Goal: Task Accomplishment & Management: Use online tool/utility

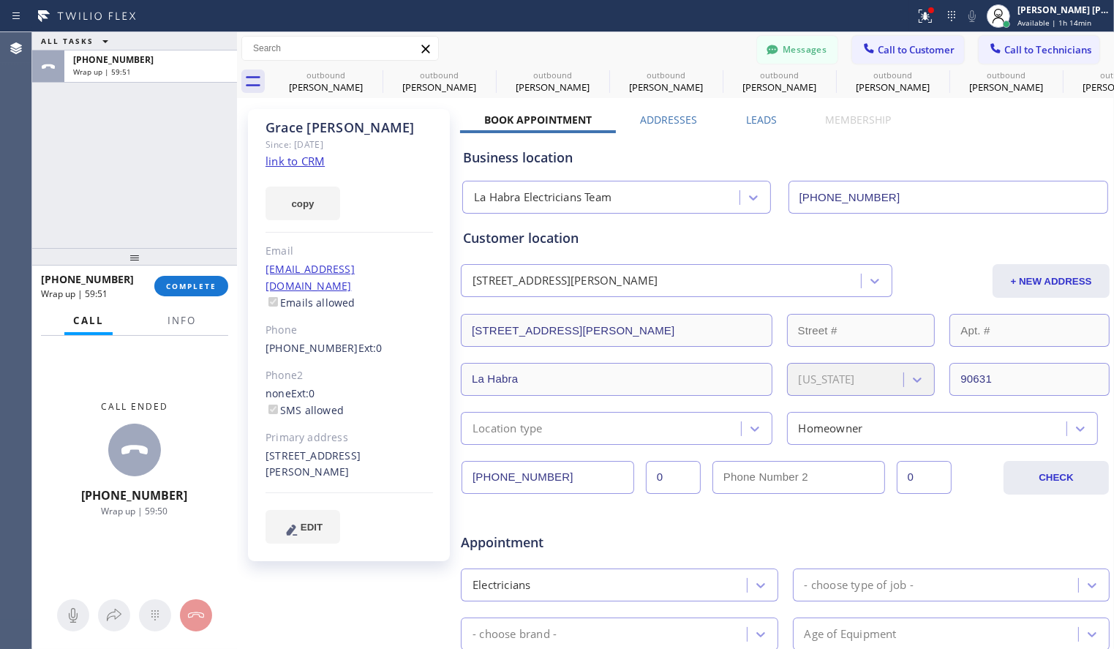
click at [206, 298] on div "[PHONE_NUMBER] Wrap up | 59:51 COMPLETE" at bounding box center [134, 286] width 187 height 38
click at [204, 291] on button "COMPLETE" at bounding box center [191, 286] width 74 height 20
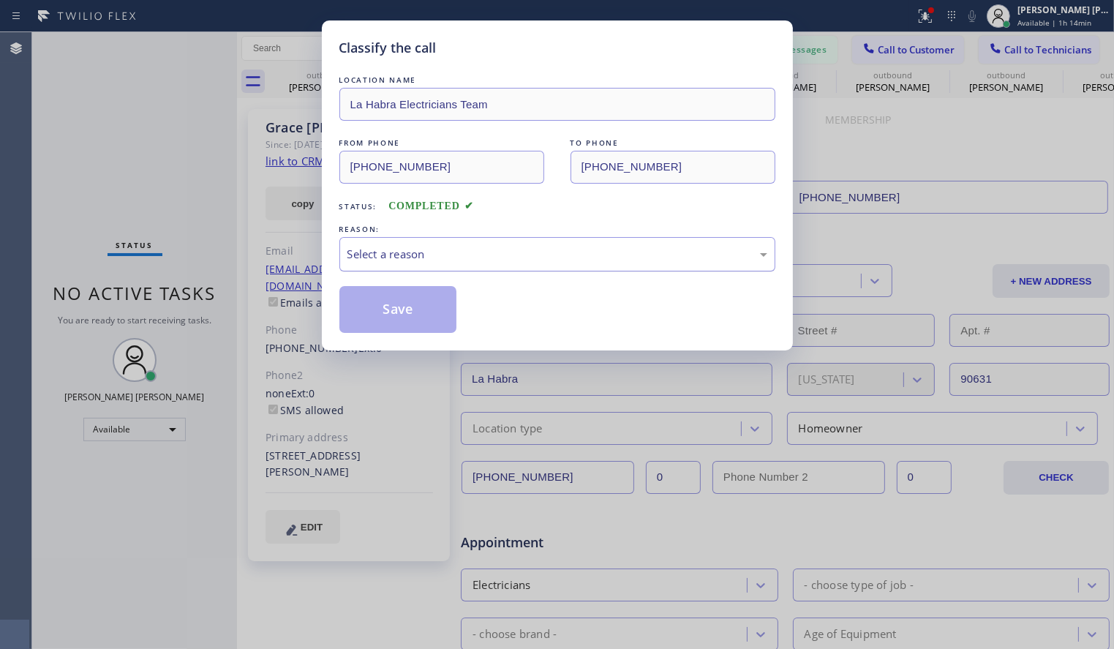
click at [470, 251] on div "Select a reason" at bounding box center [558, 254] width 420 height 17
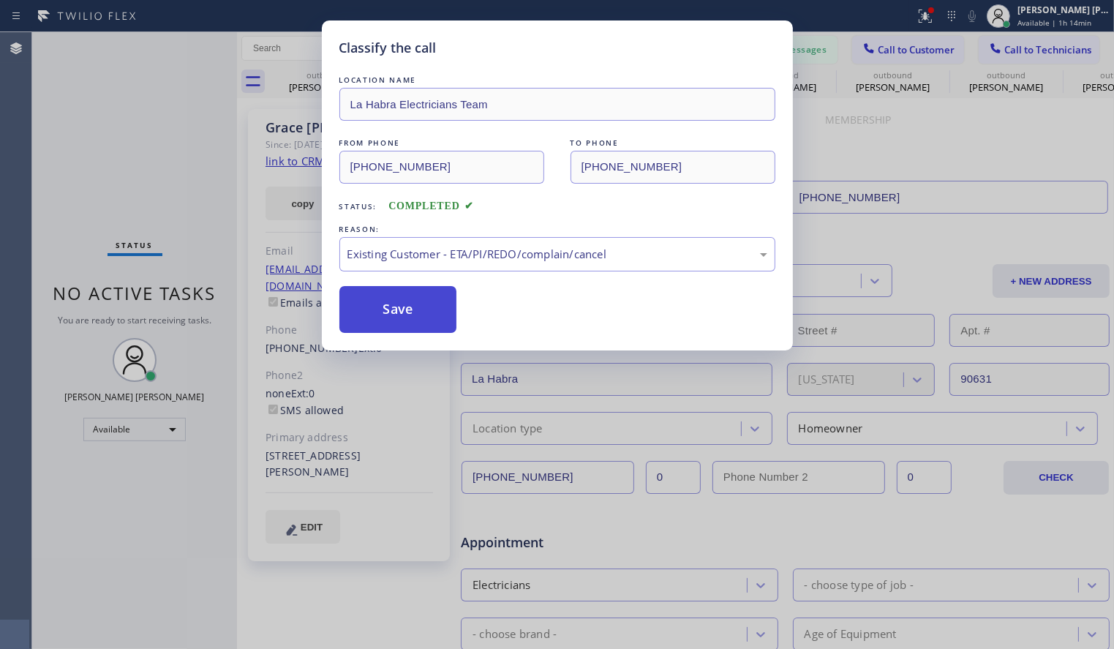
click at [390, 317] on button "Save" at bounding box center [398, 309] width 118 height 47
click at [390, 313] on button "Save" at bounding box center [398, 309] width 118 height 47
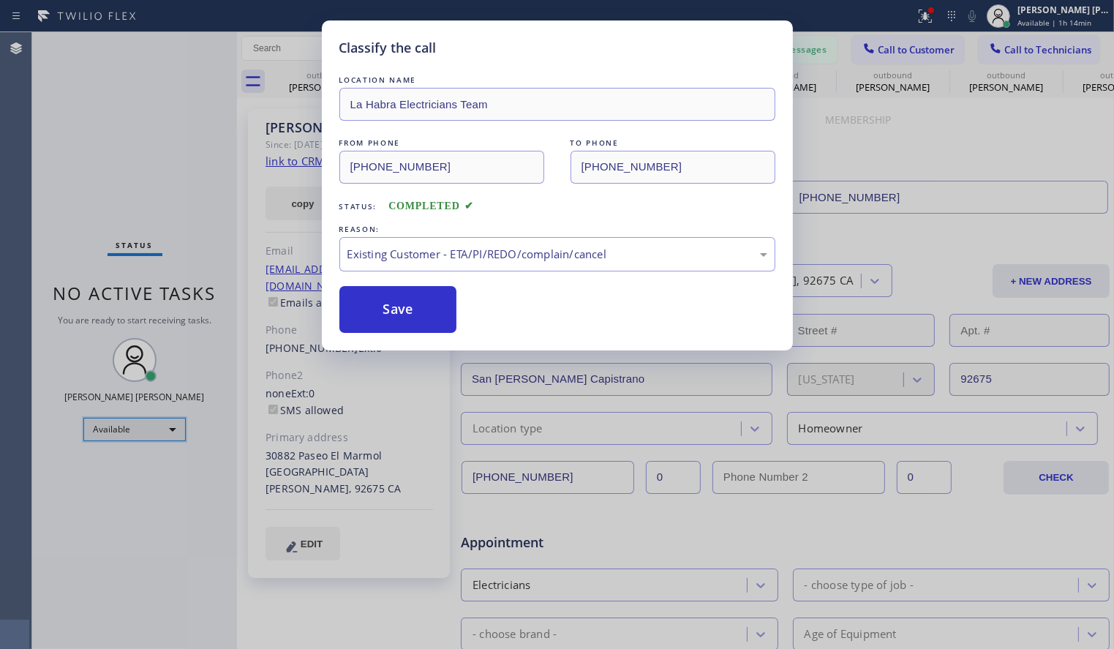
click at [162, 418] on div "Available" at bounding box center [134, 429] width 102 height 23
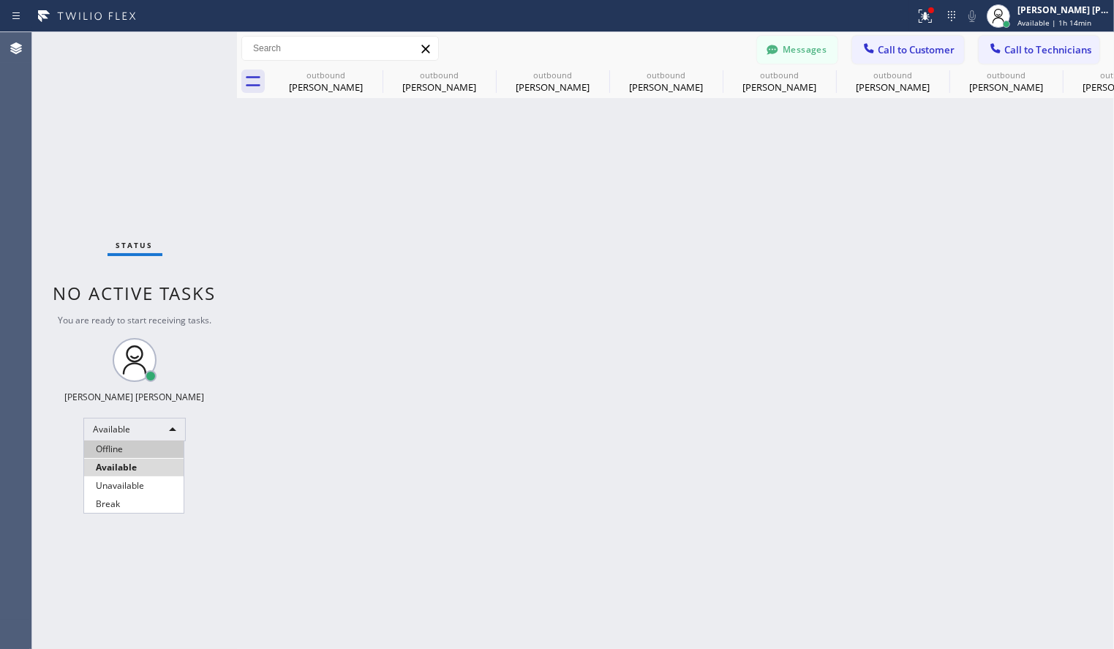
click at [140, 448] on li "Offline" at bounding box center [134, 449] width 100 height 18
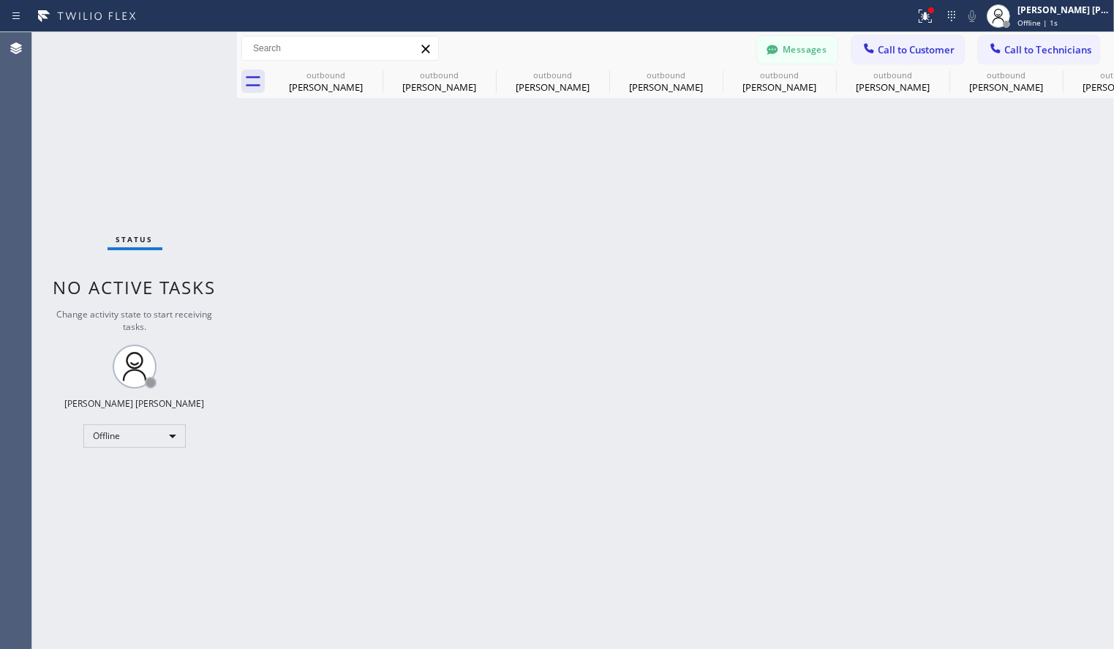
click at [161, 128] on div "Status No active tasks Change activity state to start receiving tasks. [PERSON_…" at bounding box center [134, 340] width 205 height 617
